Goal: Information Seeking & Learning: Learn about a topic

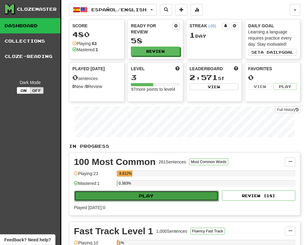
click at [137, 197] on button "Play" at bounding box center [146, 195] width 144 height 10
select select "**"
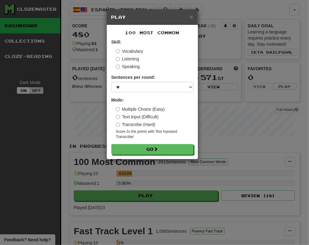
click at [131, 126] on label "Transcribe (Hard)" at bounding box center [136, 124] width 40 height 6
click at [141, 143] on form "Skill: Vocabulary Listening Speaking Sentences per round: * ** ** ** ** ** *** …" at bounding box center [152, 96] width 82 height 115
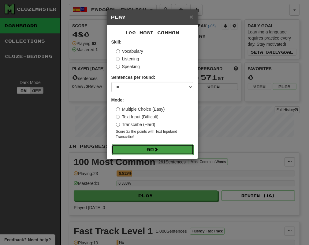
click at [145, 148] on button "Go" at bounding box center [153, 149] width 82 height 10
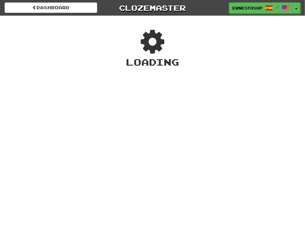
select select "**********"
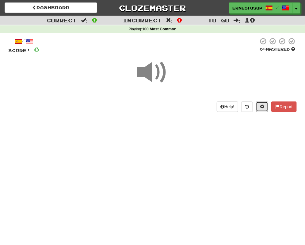
click at [262, 105] on span at bounding box center [262, 106] width 4 height 4
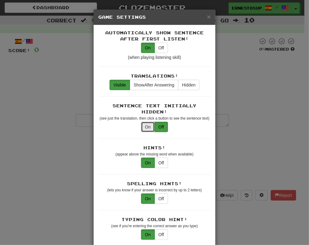
click at [141, 122] on button "On" at bounding box center [148, 127] width 14 height 10
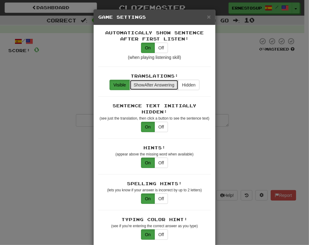
click at [151, 86] on span "Show After Answering" at bounding box center [154, 84] width 41 height 5
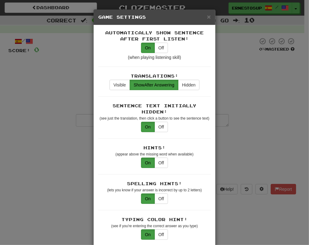
click at [114, 54] on div "(when playing listening skill)" at bounding box center [154, 57] width 113 height 6
click at [274, 156] on div "× Game Settings Automatically Show Sentence After First Listen: On Off (when pl…" at bounding box center [154, 122] width 309 height 245
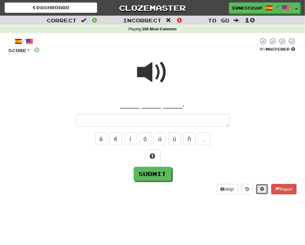
click at [265, 190] on button at bounding box center [262, 189] width 12 height 10
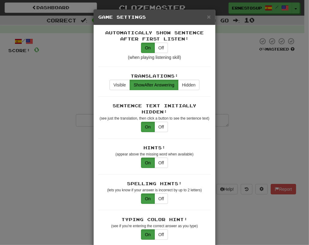
click at [258, 172] on div "× Game Settings Automatically Show Sentence After First Listen: On Off (when pl…" at bounding box center [154, 122] width 309 height 245
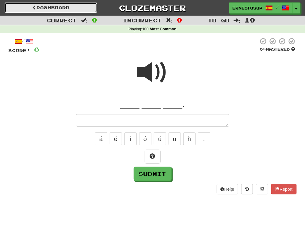
click at [62, 3] on link "Dashboard" at bounding box center [51, 7] width 92 height 10
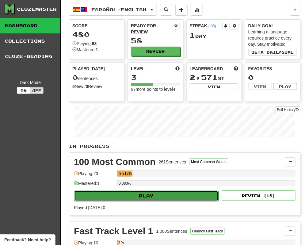
click at [130, 198] on button "Play" at bounding box center [146, 195] width 144 height 10
select select "**"
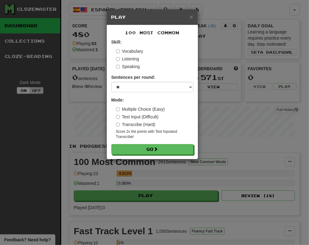
drag, startPoint x: 16, startPoint y: 195, endPoint x: 159, endPoint y: 56, distance: 199.2
click at [159, 56] on div "Listening" at bounding box center [154, 59] width 77 height 6
click at [130, 57] on label "Listening" at bounding box center [127, 59] width 23 height 6
click at [129, 64] on label "Speaking" at bounding box center [128, 66] width 24 height 6
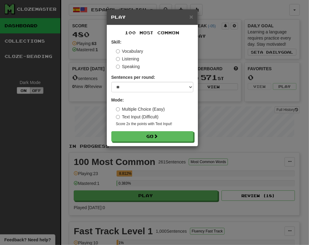
click at [129, 57] on label "Listening" at bounding box center [127, 59] width 23 height 6
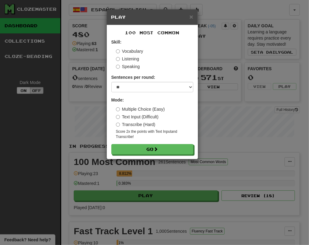
click at [86, 136] on div "× Play 100 Most Common Skill: Vocabulary Listening Speaking Sentences per round…" at bounding box center [154, 122] width 309 height 245
